Goal: Information Seeking & Learning: Learn about a topic

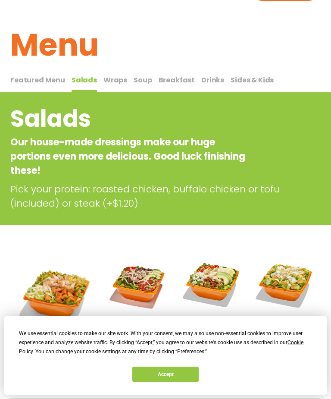
scroll to position [21, 0]
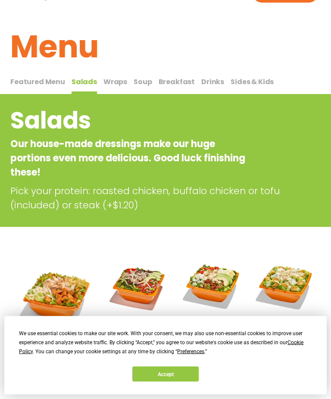
click at [116, 77] on span "Wraps" at bounding box center [115, 82] width 24 height 10
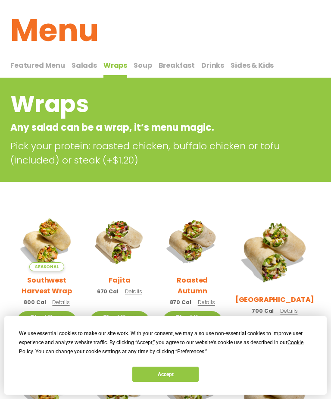
scroll to position [37, 0]
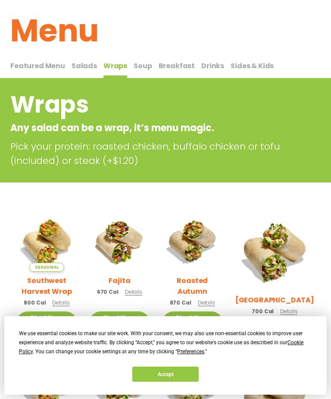
click at [175, 62] on span "Breakfast" at bounding box center [177, 66] width 37 height 10
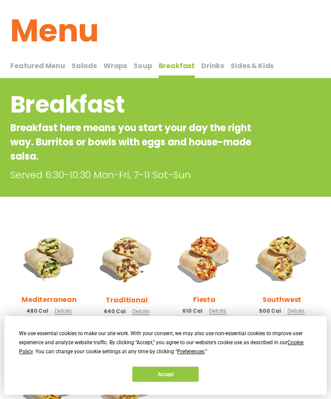
click at [40, 61] on span "Featured Menu" at bounding box center [37, 66] width 55 height 10
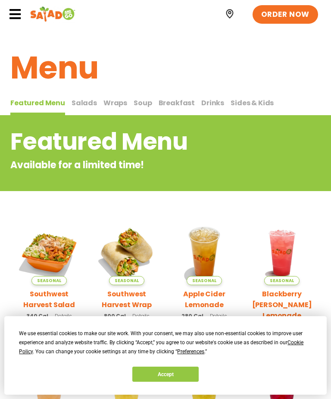
scroll to position [37, 0]
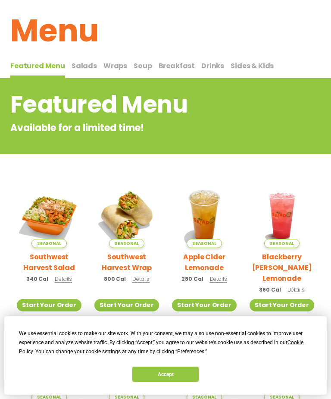
click at [82, 63] on span "Salads" at bounding box center [84, 66] width 25 height 10
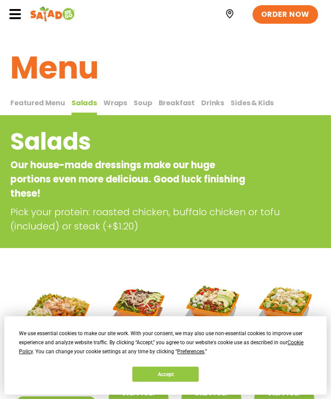
click at [118, 98] on span "Wraps" at bounding box center [115, 103] width 24 height 10
